Goal: Check status: Check status

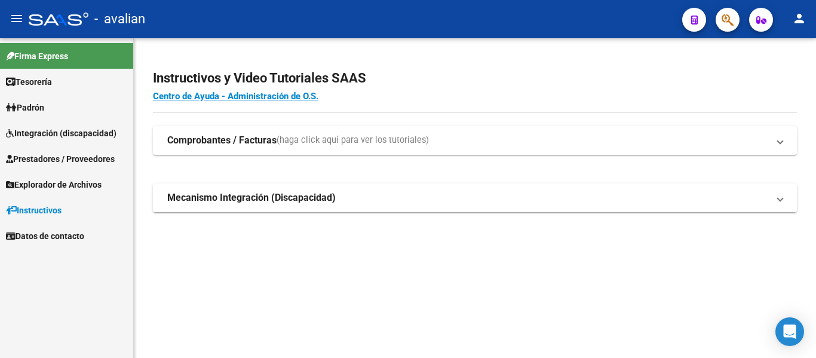
click at [42, 130] on span "Integración (discapacidad)" at bounding box center [61, 133] width 111 height 13
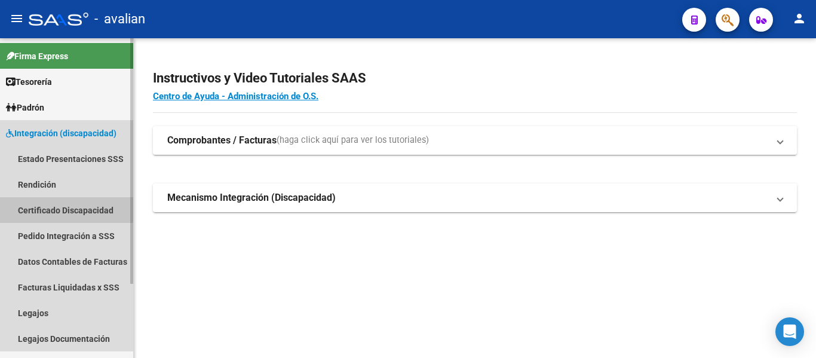
click at [29, 207] on link "Certificado Discapacidad" at bounding box center [66, 210] width 133 height 26
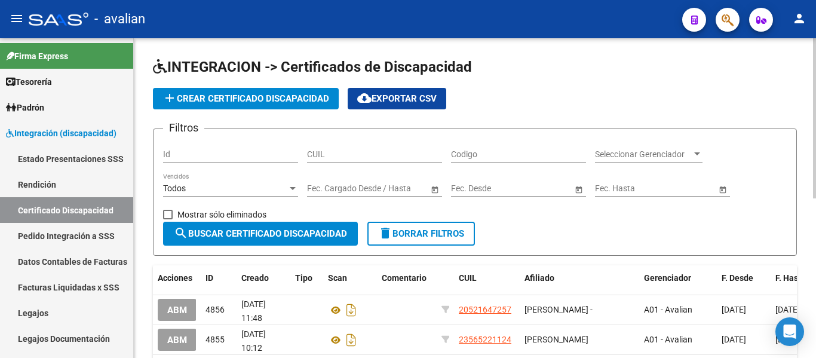
click at [317, 154] on input "CUIL" at bounding box center [374, 154] width 135 height 10
paste input "20-57394744-5"
type input "20-57394744-5"
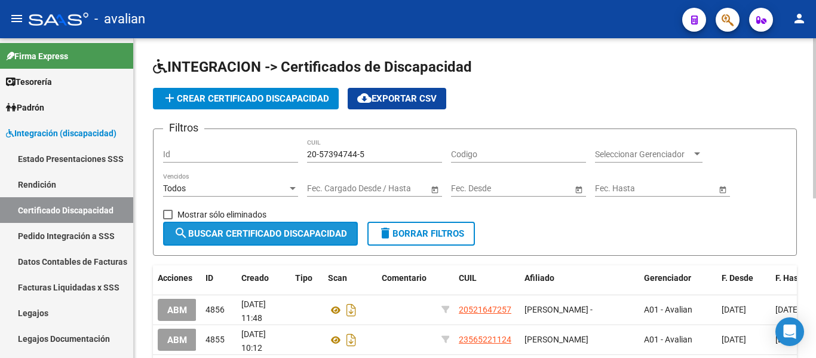
click at [248, 231] on span "search Buscar Certificado Discapacidad" at bounding box center [260, 233] width 173 height 11
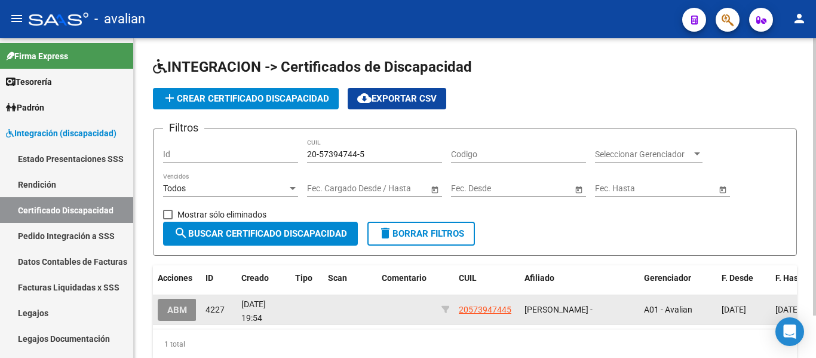
click at [179, 313] on span "ABM" at bounding box center [177, 310] width 20 height 11
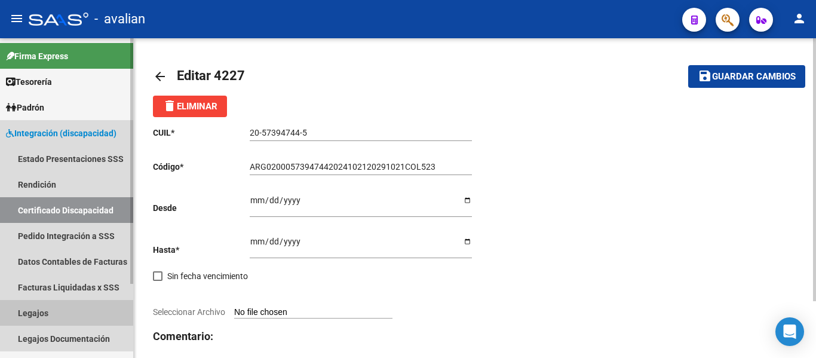
click at [38, 314] on link "Legajos" at bounding box center [66, 313] width 133 height 26
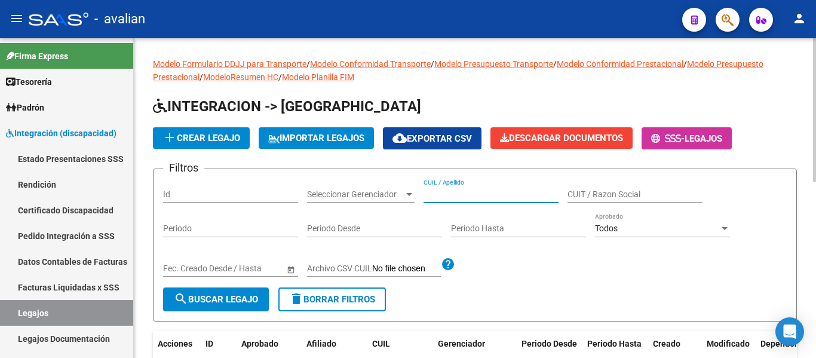
click at [441, 197] on input "CUIL / Apellido" at bounding box center [491, 194] width 135 height 10
paste input "20573947445"
type input "20573947445"
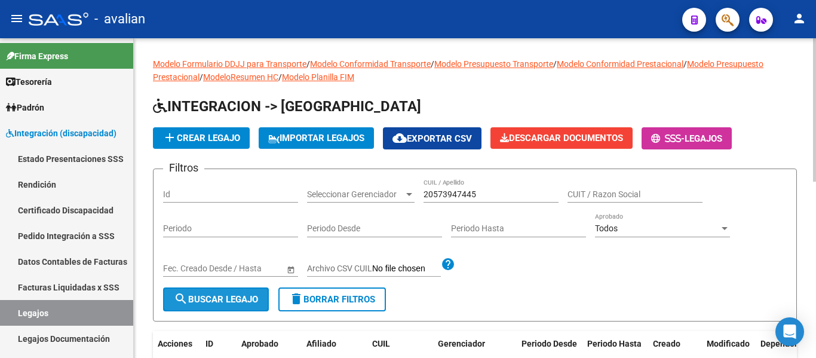
click at [215, 306] on button "search Buscar Legajo" at bounding box center [216, 299] width 106 height 24
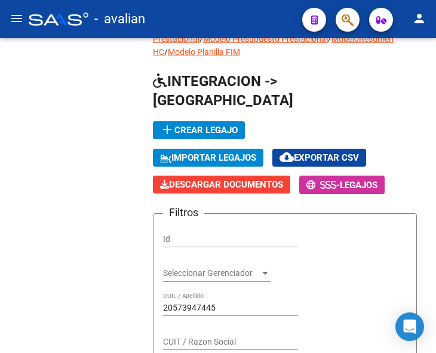
scroll to position [65, 0]
